Goal: Information Seeking & Learning: Learn about a topic

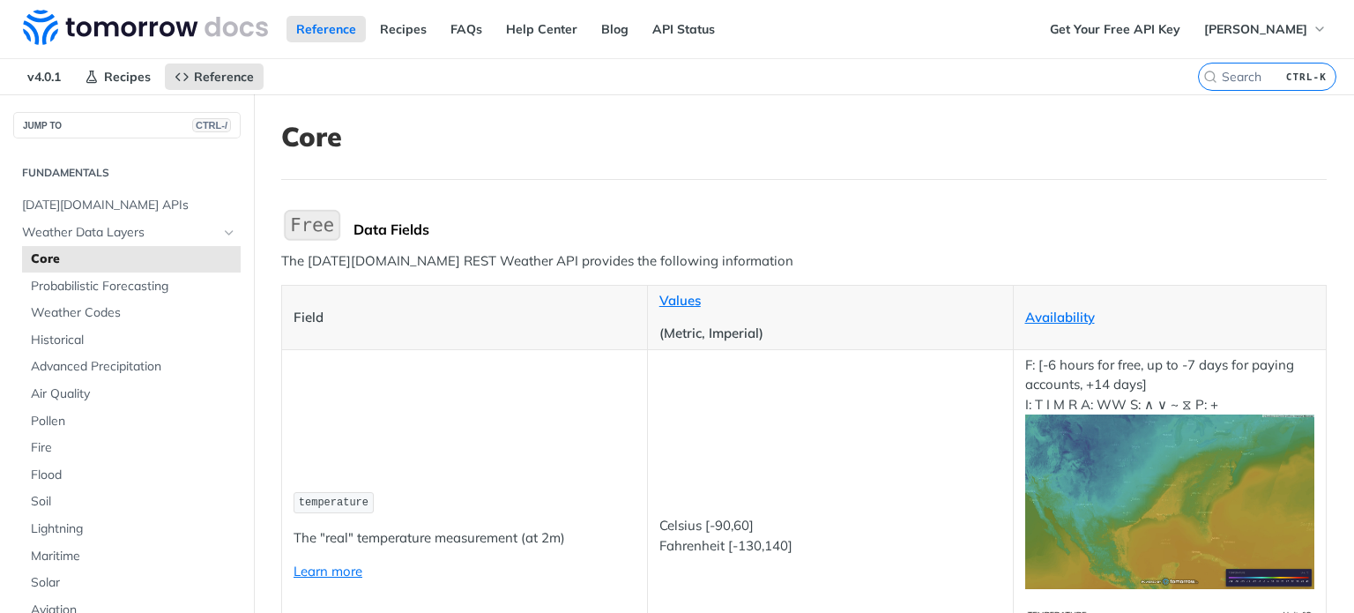
click at [286, 257] on p "The [DATE][DOMAIN_NAME] REST Weather API provides the following information" at bounding box center [803, 261] width 1045 height 20
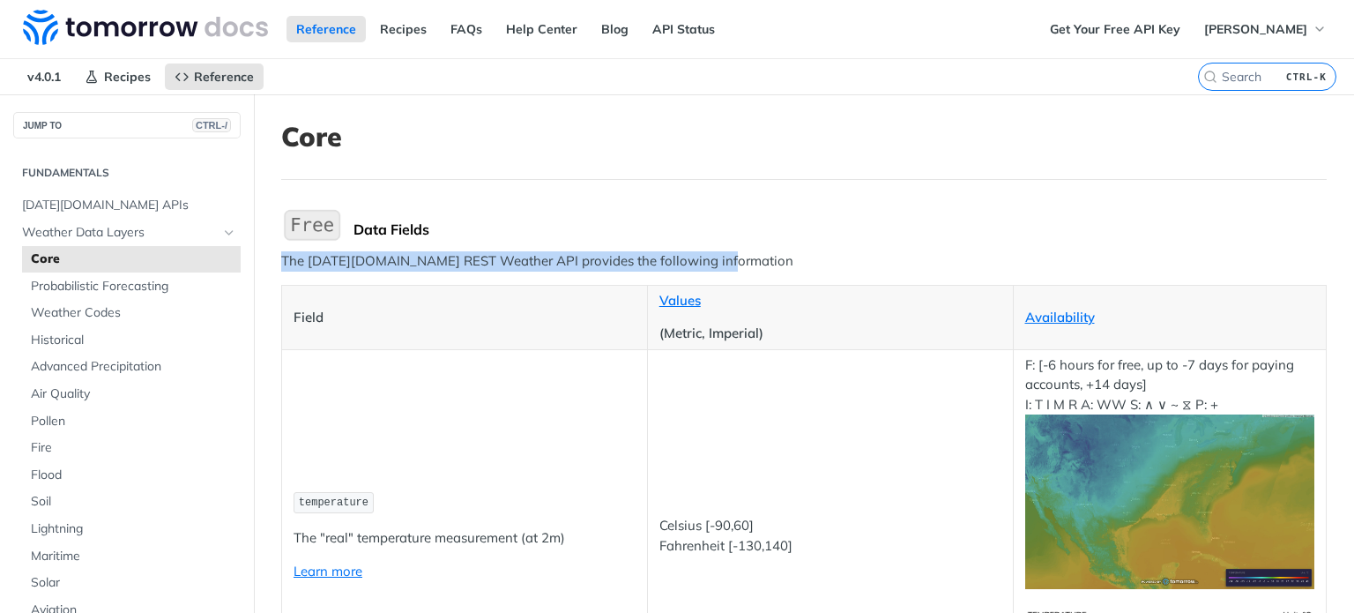
drag, startPoint x: 286, startPoint y: 257, endPoint x: 708, endPoint y: 257, distance: 422.2
click at [708, 257] on p "The [DATE][DOMAIN_NAME] REST Weather API provides the following information" at bounding box center [803, 261] width 1045 height 20
click at [609, 259] on p "The [DATE][DOMAIN_NAME] REST Weather API provides the following information" at bounding box center [803, 261] width 1045 height 20
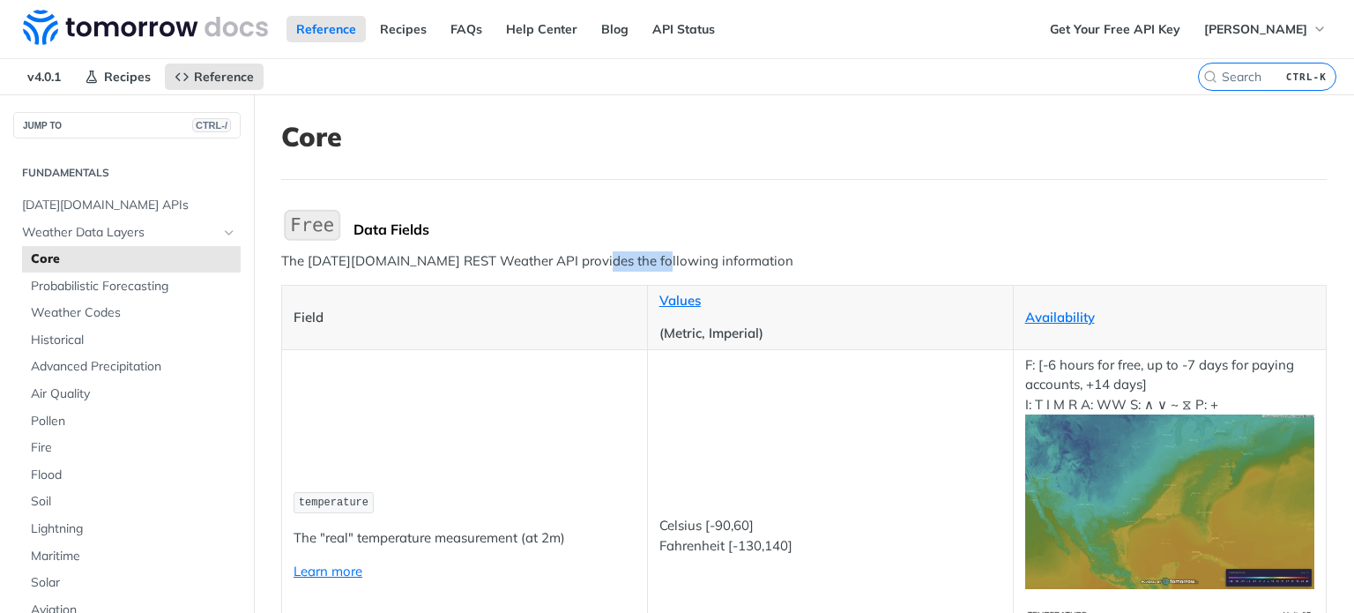
click at [609, 259] on p "The [DATE][DOMAIN_NAME] REST Weather API provides the following information" at bounding box center [803, 261] width 1045 height 20
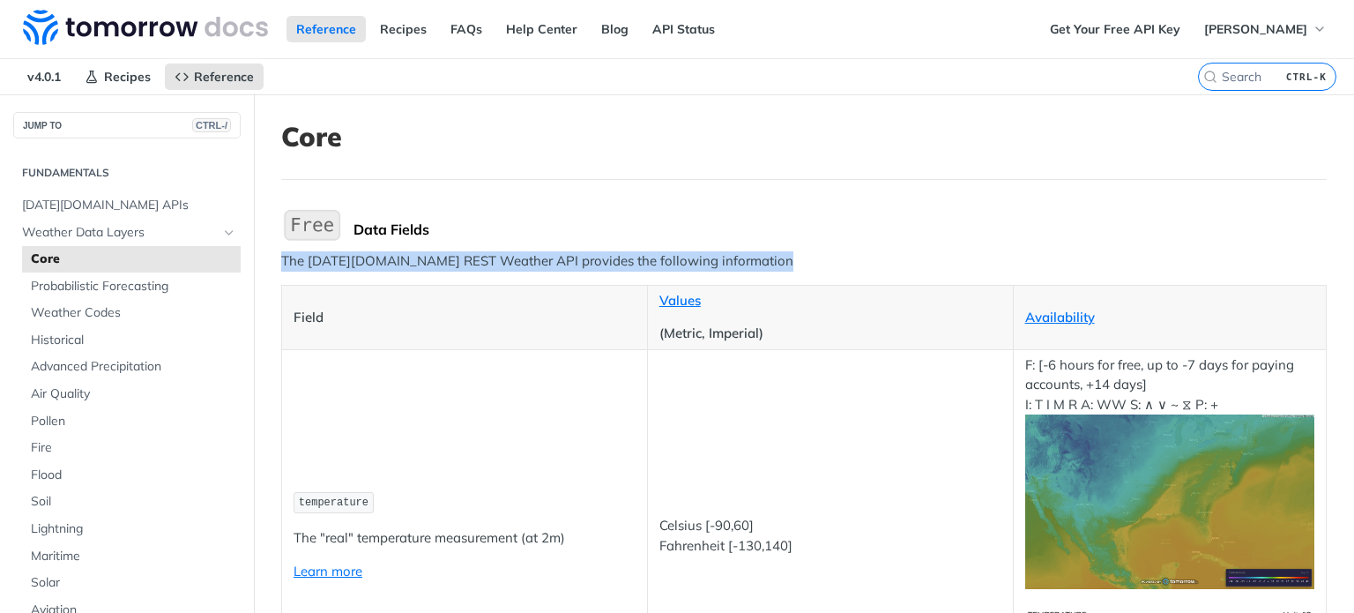
click at [609, 259] on p "The [DATE][DOMAIN_NAME] REST Weather API provides the following information" at bounding box center [803, 261] width 1045 height 20
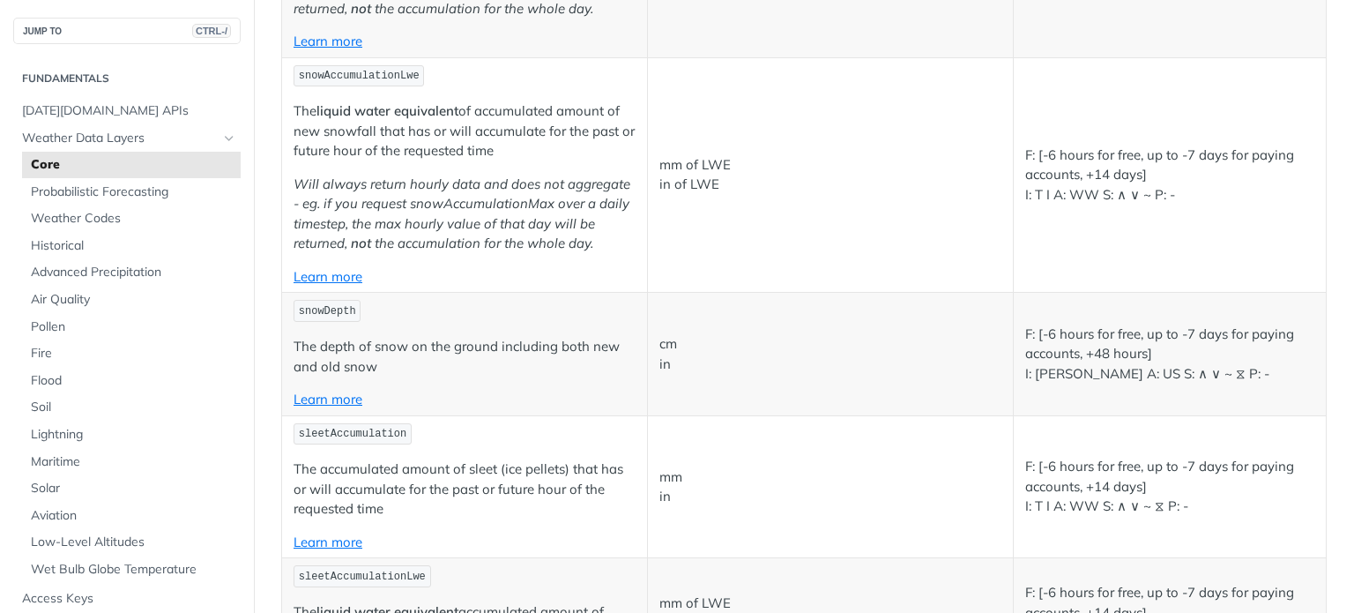
scroll to position [5200, 0]
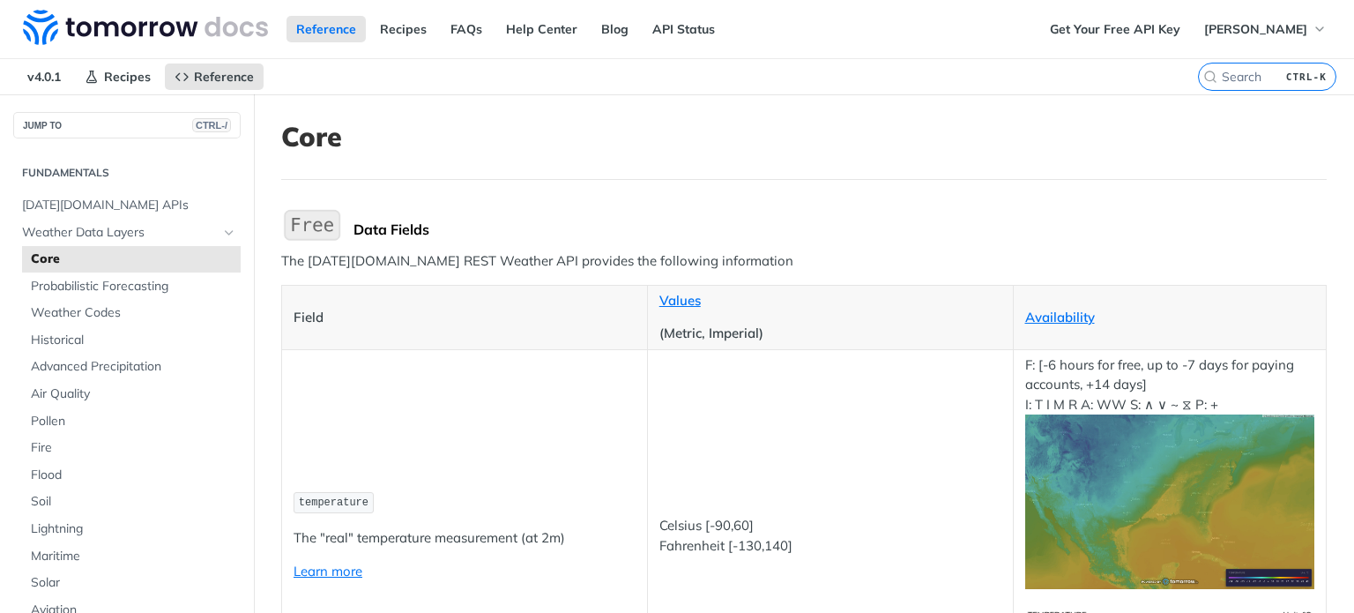
click at [1082, 362] on p "F: [-6 hours for free, up to -7 days for paying accounts, +14 days] I: T I M R …" at bounding box center [1170, 472] width 290 height 234
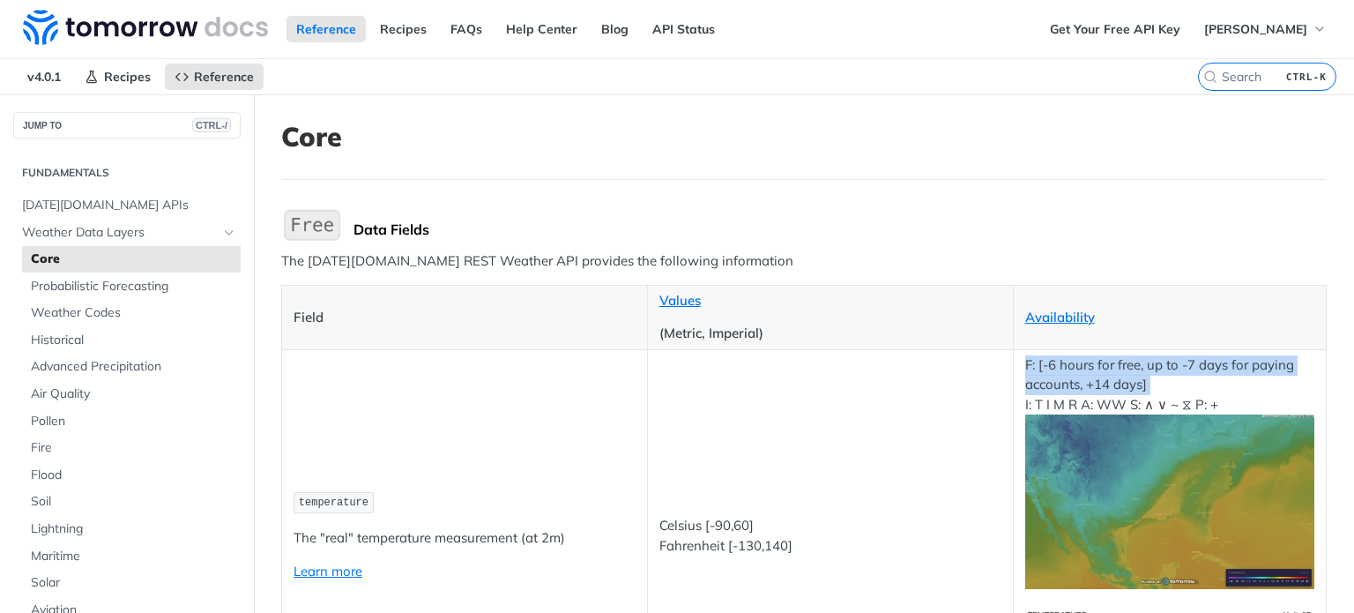
click at [1082, 362] on p "F: [-6 hours for free, up to -7 days for paying accounts, +14 days] I: T I M R …" at bounding box center [1170, 472] width 290 height 234
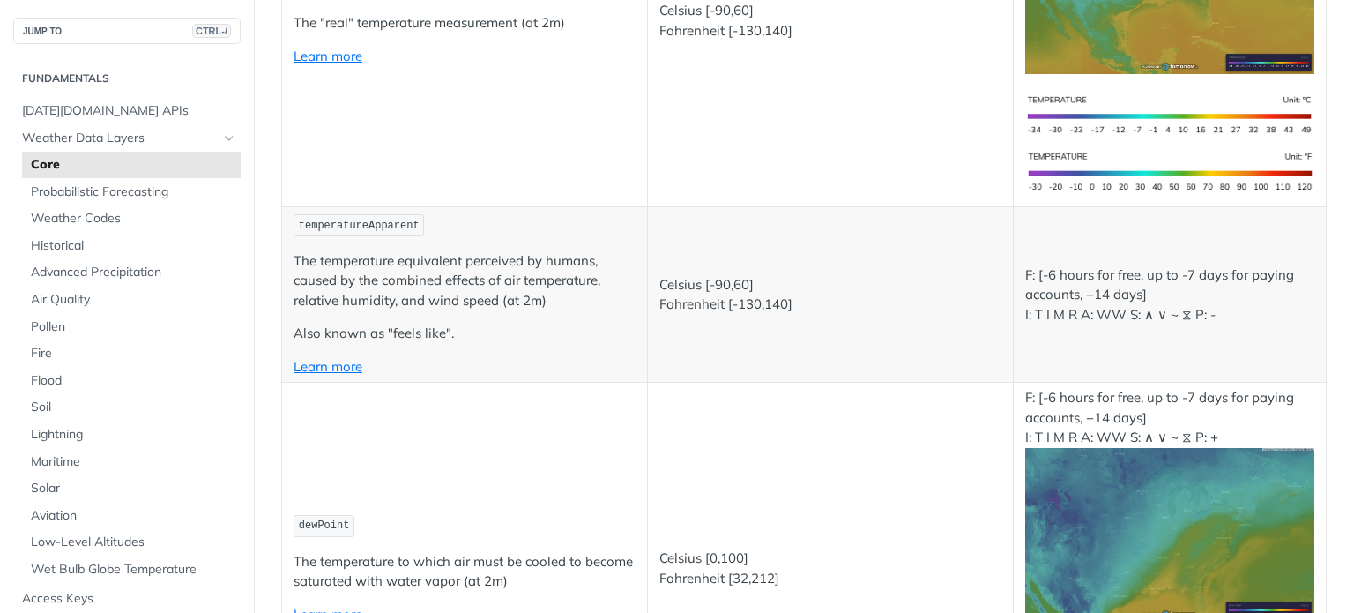
scroll to position [529, 0]
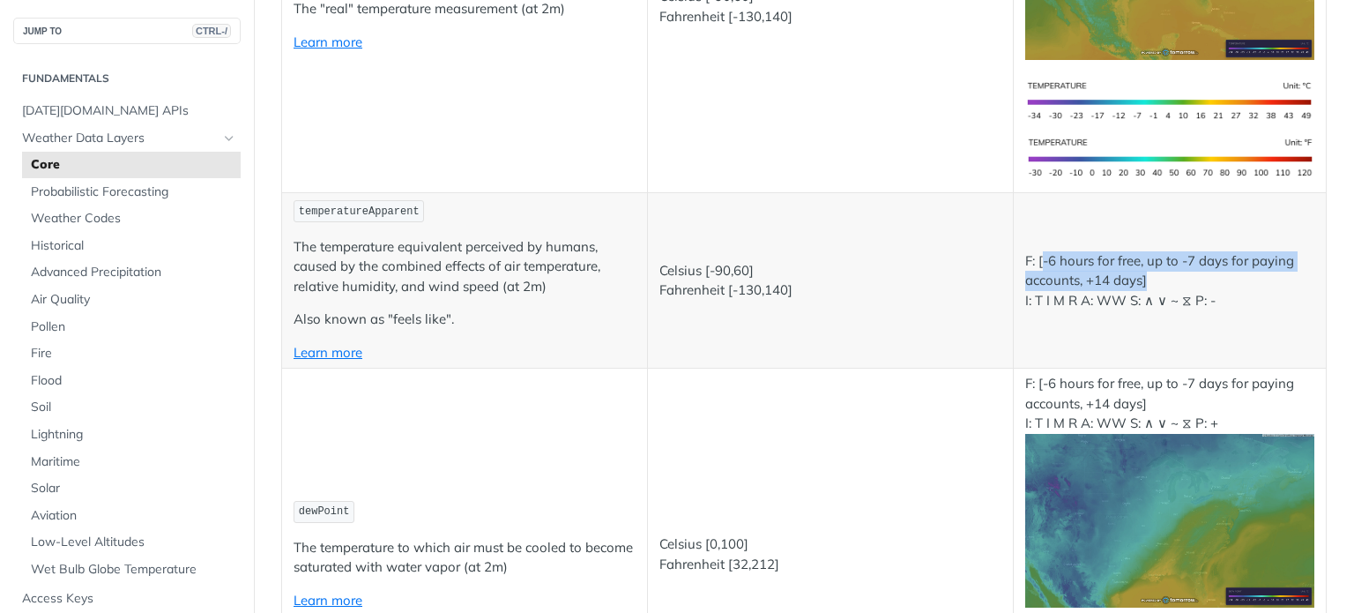
drag, startPoint x: 1033, startPoint y: 256, endPoint x: 1290, endPoint y: 281, distance: 258.5
click at [1290, 281] on p "F: [-6 hours for free, up to -7 days for paying accounts, +14 days] I: T I M R …" at bounding box center [1170, 281] width 290 height 60
click at [1073, 270] on p "F: [-6 hours for free, up to -7 days for paying accounts, +14 days] I: T I M R …" at bounding box center [1170, 281] width 290 height 60
drag, startPoint x: 1032, startPoint y: 250, endPoint x: 1294, endPoint y: 256, distance: 261.8
click at [1294, 256] on p "F: [-6 hours for free, up to -7 days for paying accounts, +14 days] I: T I M R …" at bounding box center [1170, 281] width 290 height 60
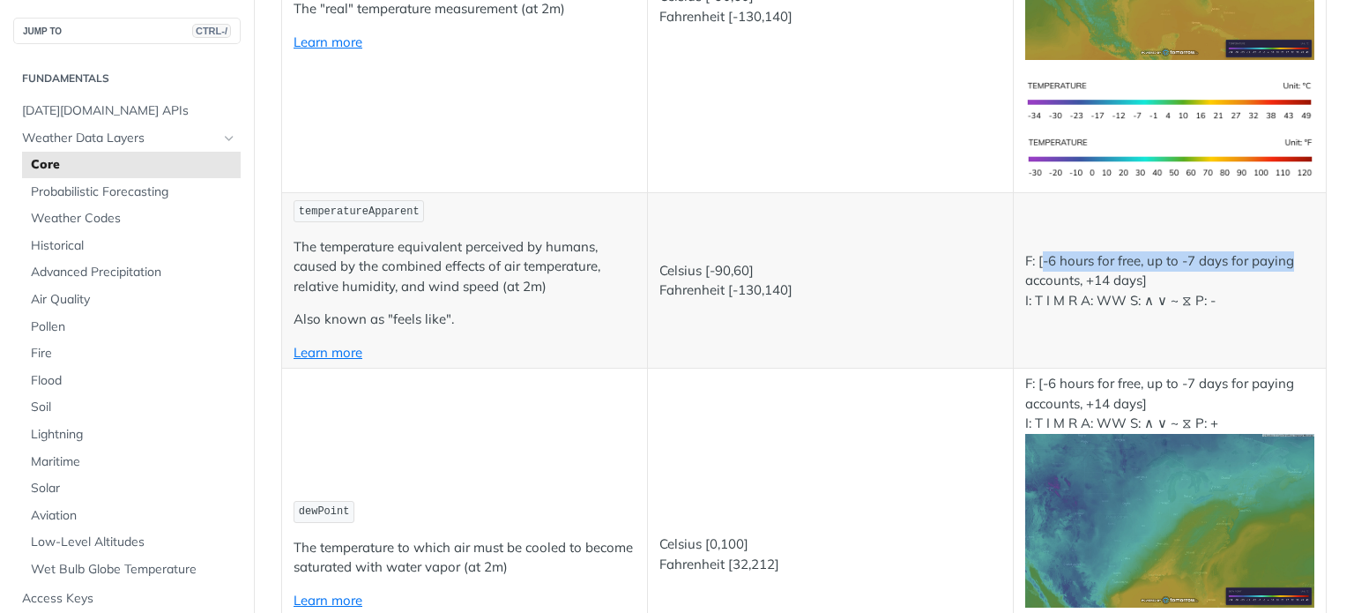
click at [1114, 264] on p "F: [-6 hours for free, up to -7 days for paying accounts, +14 days] I: T I M R …" at bounding box center [1170, 281] width 290 height 60
click at [1093, 261] on p "F: [-6 hours for free, up to -7 days for paying accounts, +14 days] I: T I M R …" at bounding box center [1170, 281] width 290 height 60
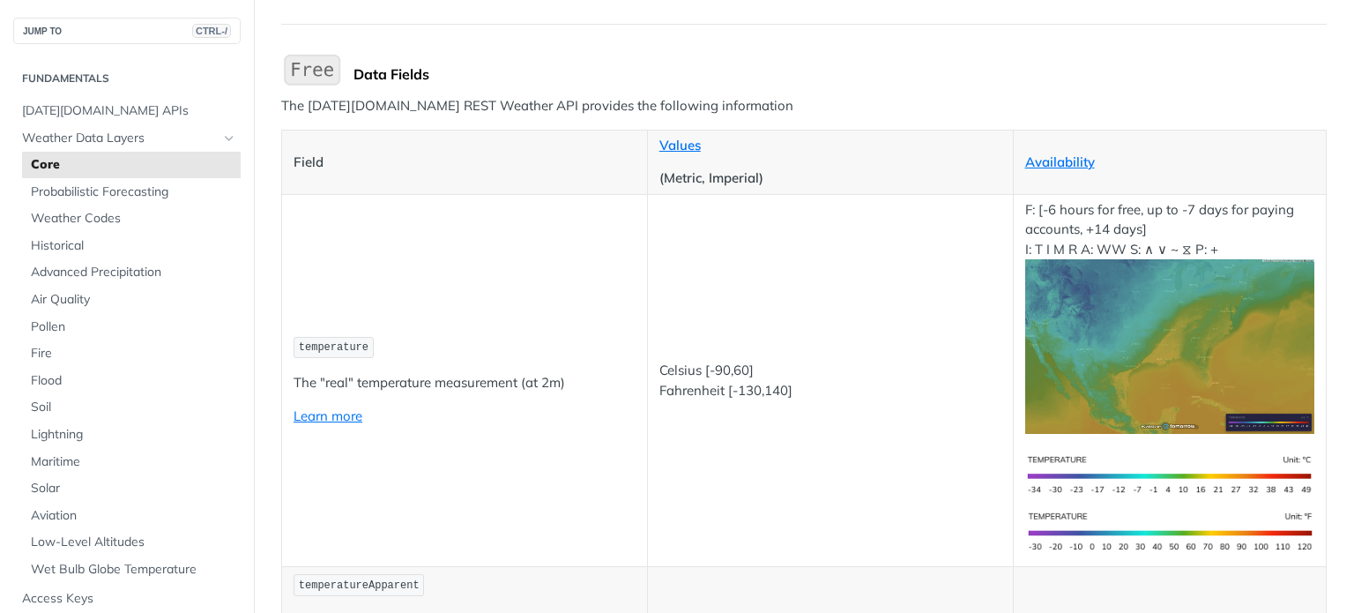
scroll to position [176, 0]
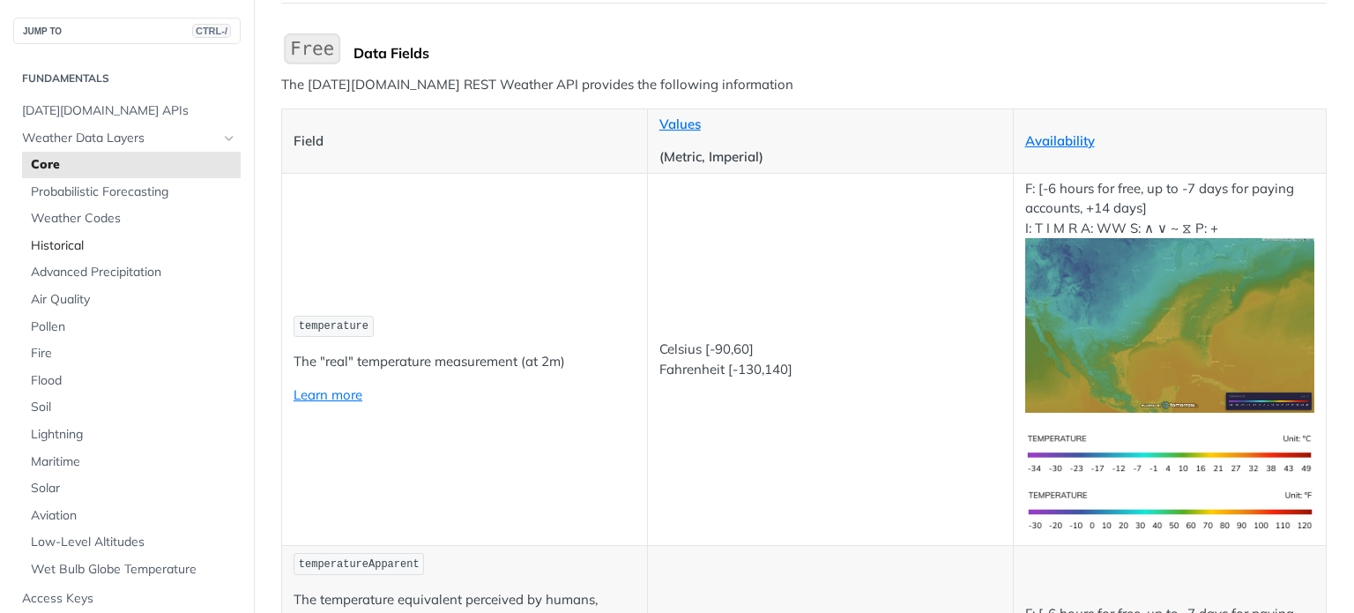
click at [74, 248] on span "Historical" at bounding box center [133, 246] width 205 height 18
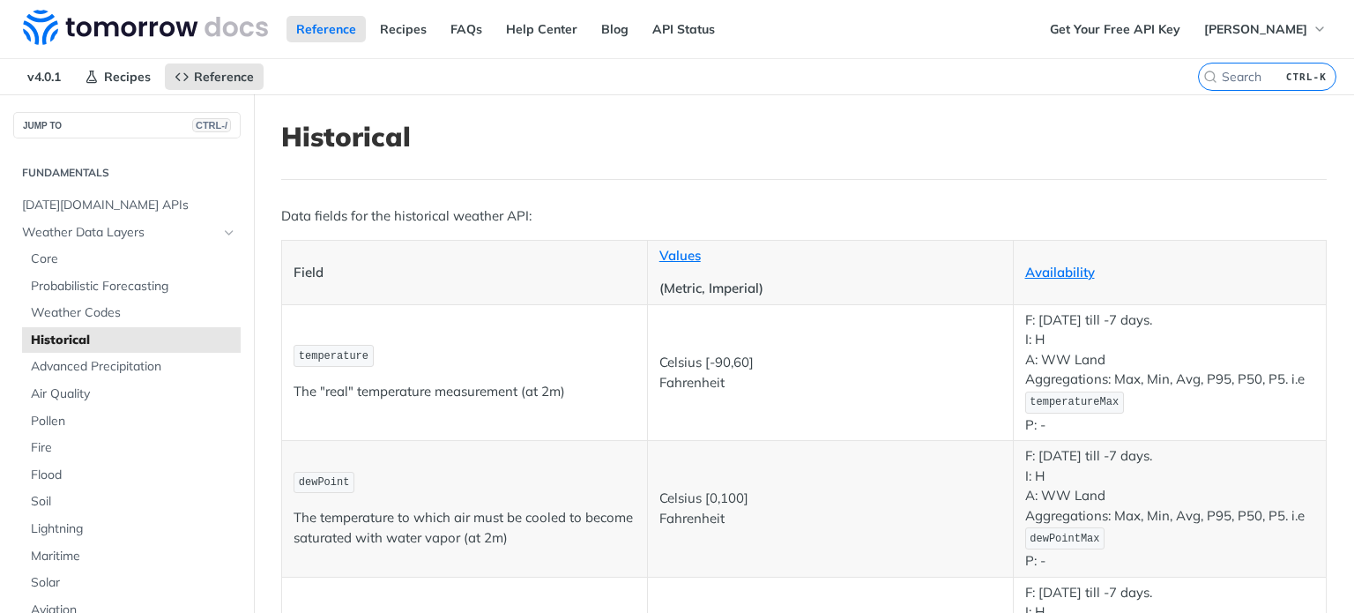
click at [1054, 323] on p "F: January 1st 2000 till -7 days. I: H A: WW Land Aggregations: Max, Min, Avg, …" at bounding box center [1170, 372] width 290 height 124
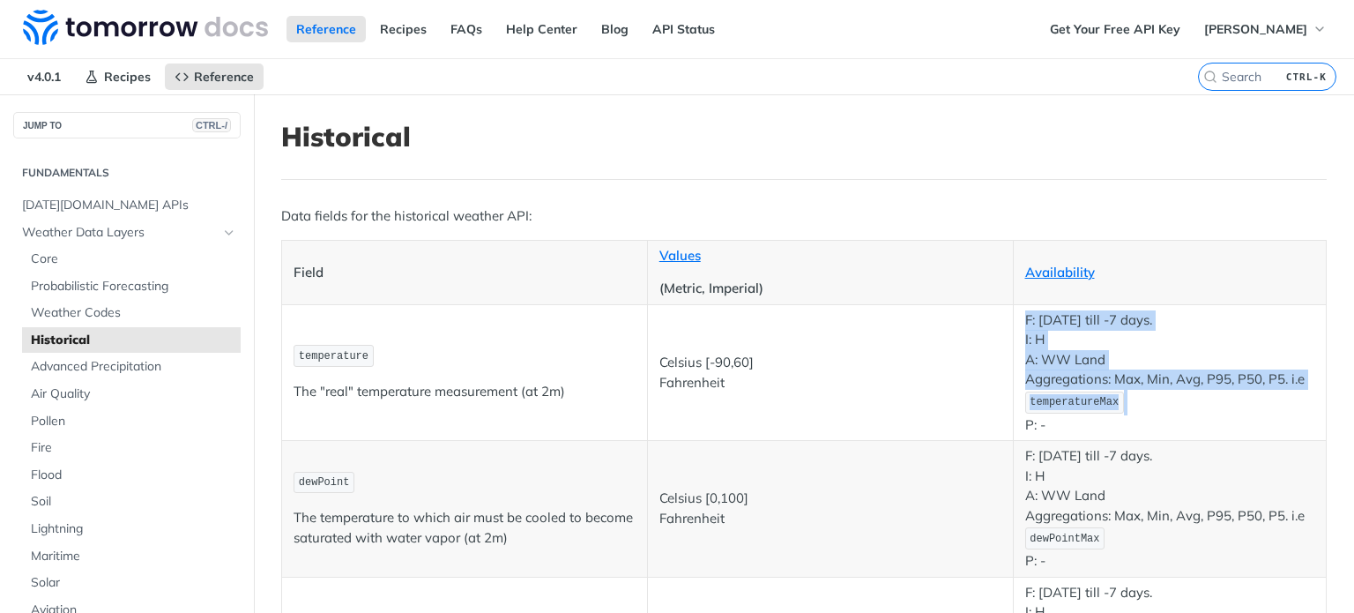
drag, startPoint x: 1054, startPoint y: 323, endPoint x: 1058, endPoint y: 369, distance: 46.0
click at [1058, 369] on p "F: January 1st 2000 till -7 days. I: H A: WW Land Aggregations: Max, Min, Avg, …" at bounding box center [1170, 372] width 290 height 124
click at [1058, 365] on p "F: January 1st 2000 till -7 days. I: H A: WW Land Aggregations: Max, Min, Avg, …" at bounding box center [1170, 372] width 290 height 124
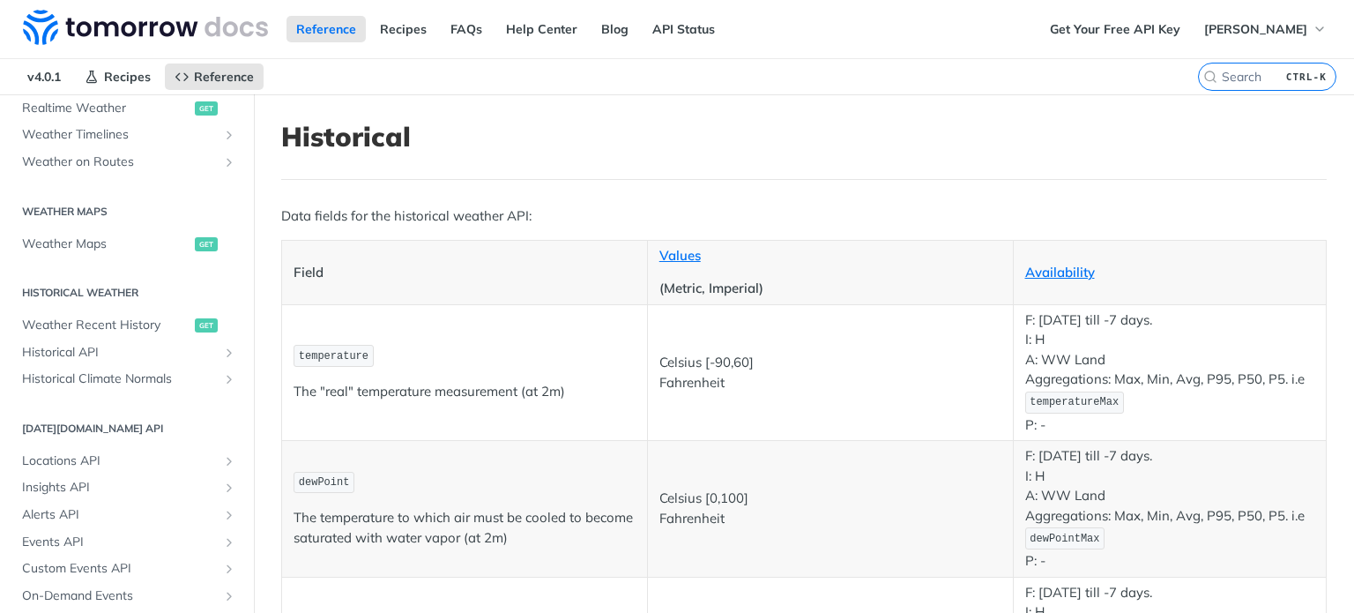
scroll to position [881, 0]
click at [79, 320] on span "Weather Recent History" at bounding box center [106, 325] width 168 height 18
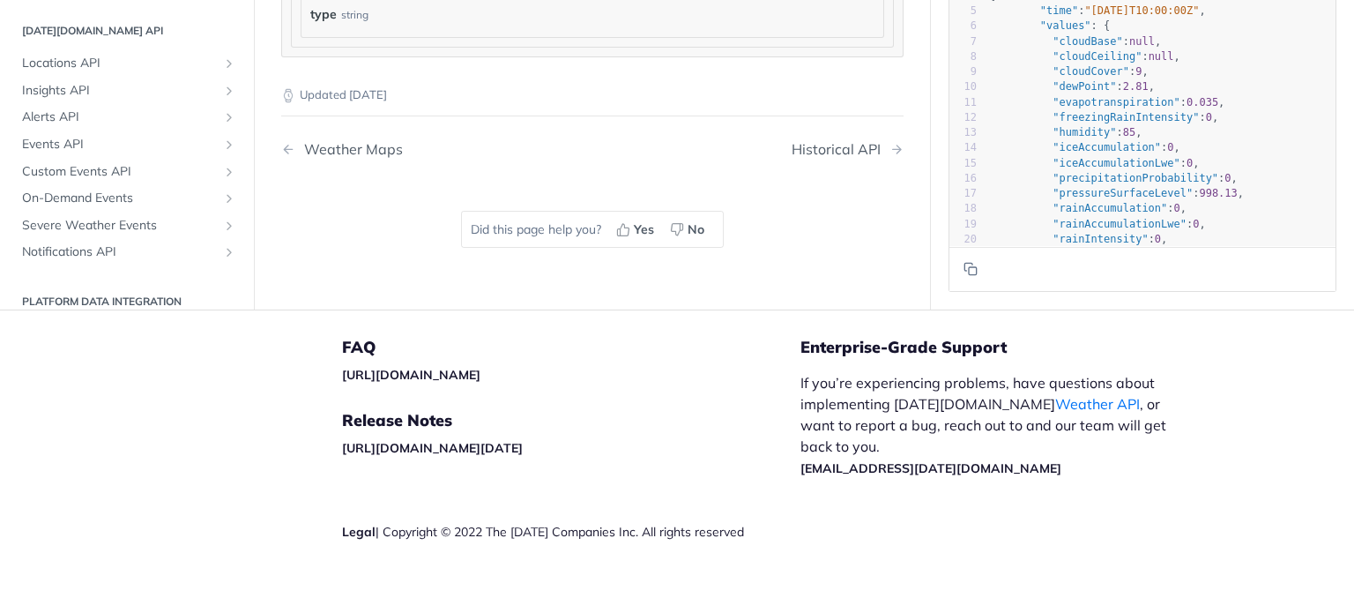
scroll to position [1683, 0]
